Goal: Information Seeking & Learning: Learn about a topic

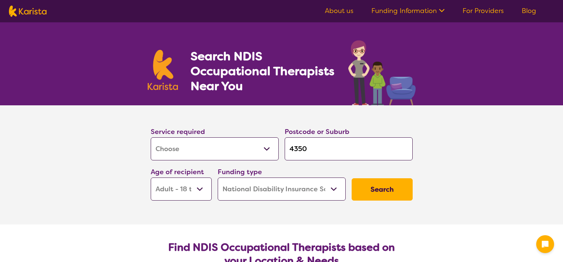
select select "[MEDICAL_DATA]"
select select "AD"
select select "NDIS"
select select "[MEDICAL_DATA]"
select select "AD"
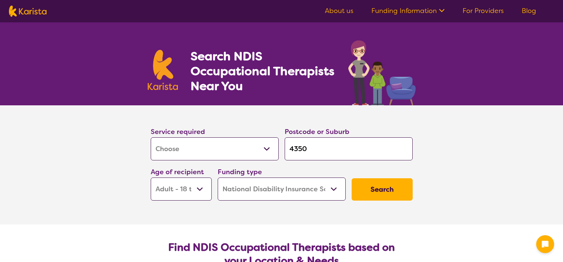
select select "NDIS"
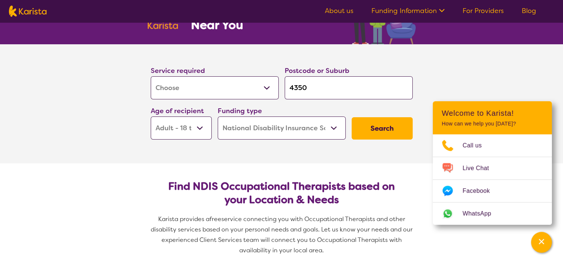
scroll to position [74, 0]
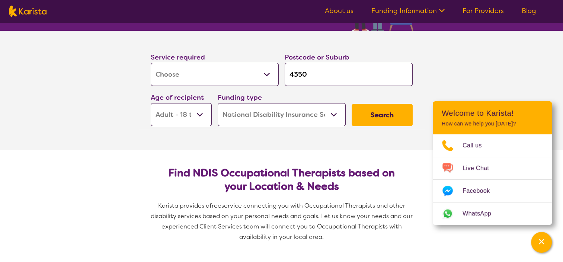
click at [313, 71] on input "4350" at bounding box center [348, 74] width 128 height 23
type input "435"
type input "43"
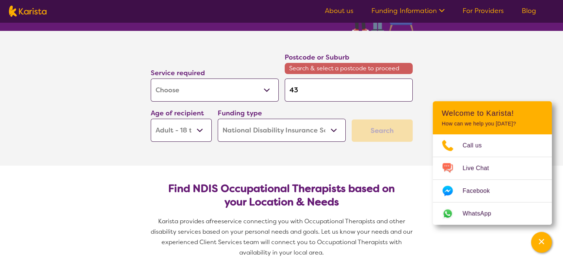
type input "4"
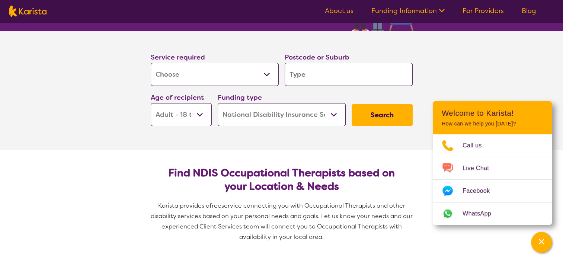
type input "2"
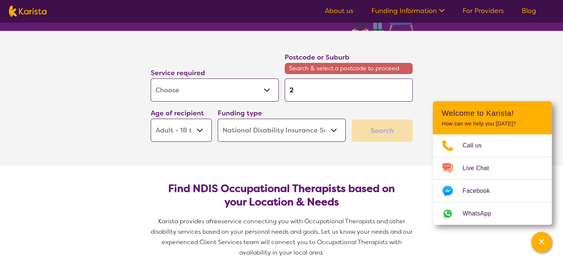
type input "27"
type input "279"
type input "2795"
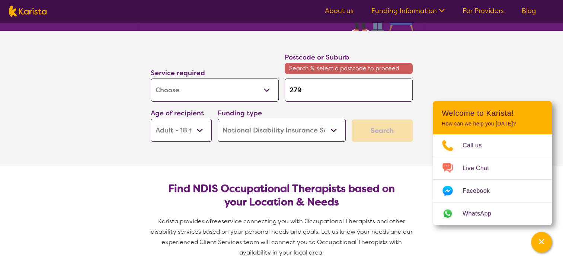
type input "2795"
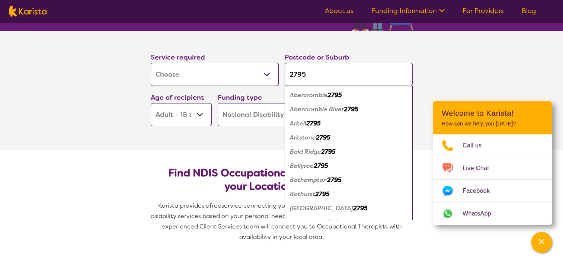
type input "2795"
click at [323, 193] on em "2795" at bounding box center [322, 194] width 15 height 8
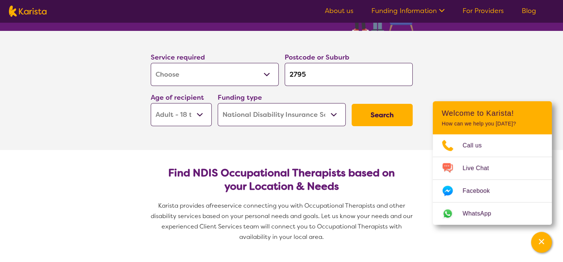
click at [374, 114] on button "Search" at bounding box center [381, 115] width 61 height 22
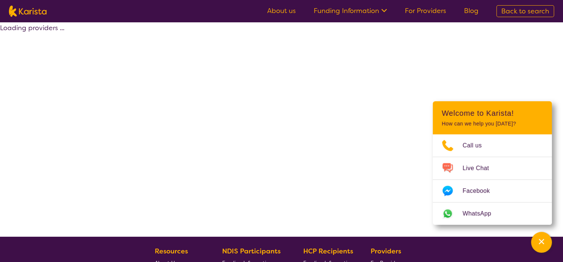
select select "by_score"
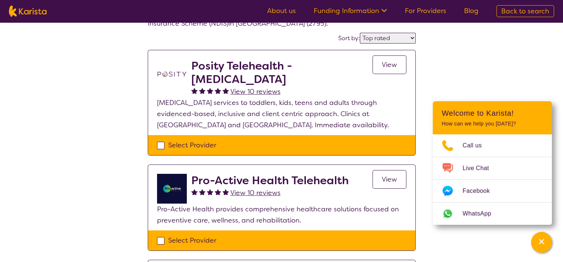
scroll to position [37, 0]
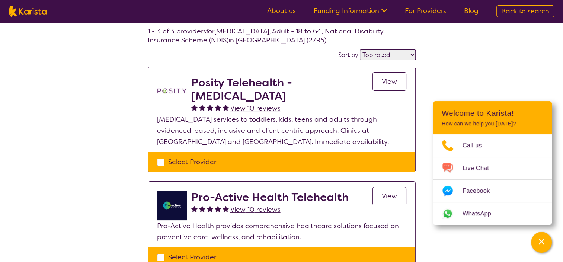
click at [385, 82] on span "View" at bounding box center [389, 81] width 15 height 9
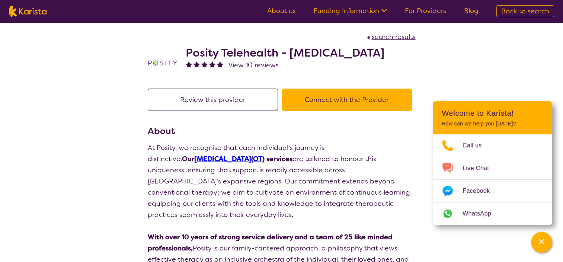
scroll to position [37, 0]
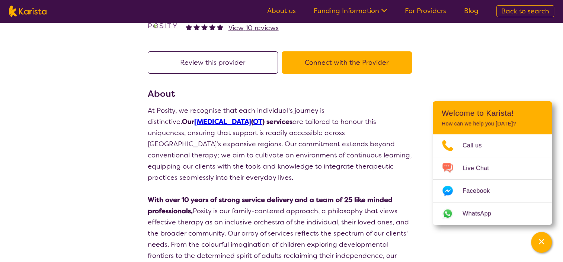
select select "by_score"
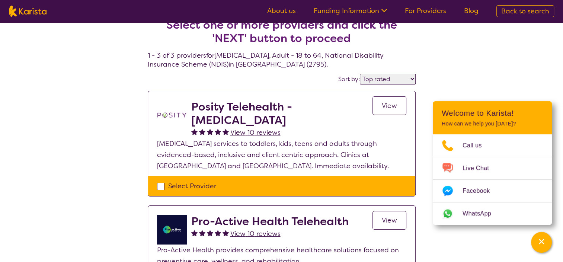
scroll to position [0, 0]
